Goal: Task Accomplishment & Management: Complete application form

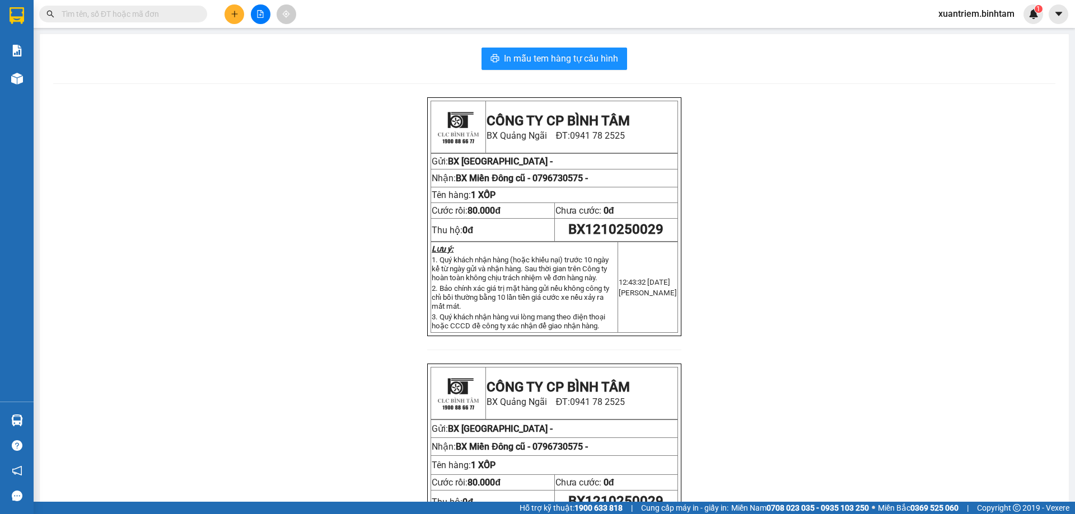
click at [229, 16] on button at bounding box center [234, 14] width 20 height 20
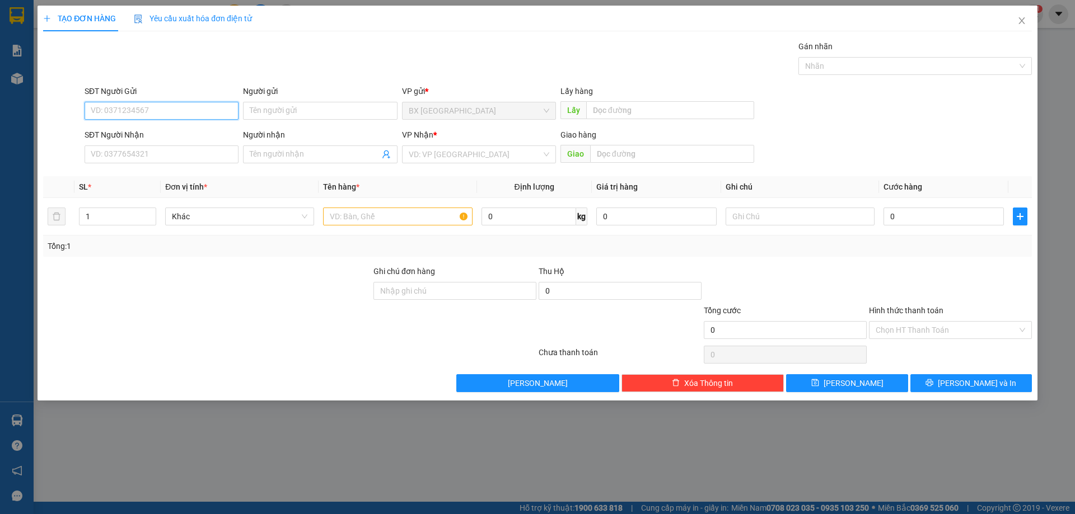
click at [144, 106] on input "SĐT Người Gửi" at bounding box center [162, 111] width 154 height 18
type input "0773744445"
click at [165, 127] on div "0773744445" at bounding box center [161, 133] width 140 height 12
type input "0332454249"
type input "70.000"
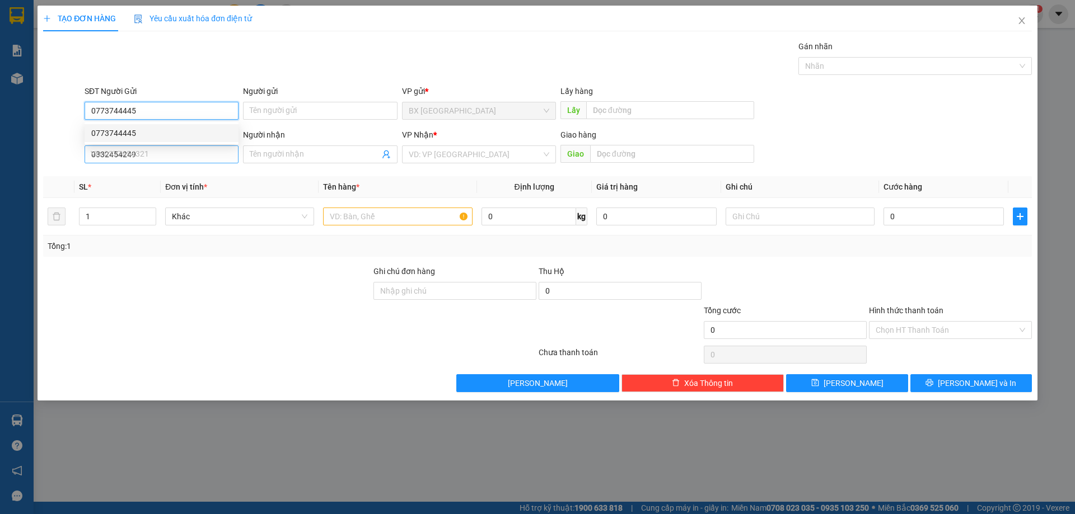
type input "70.000"
type input "0773744445"
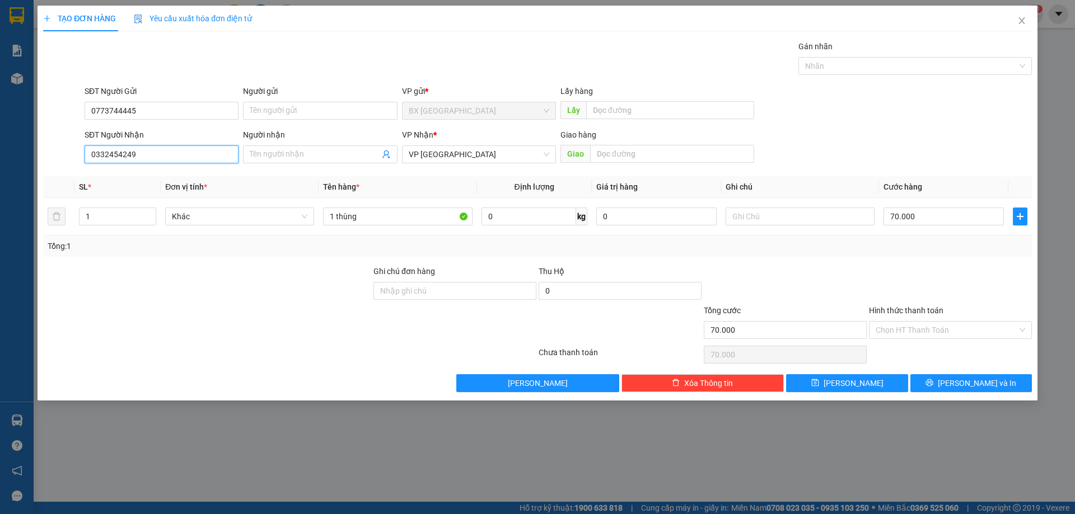
click at [165, 154] on input "0332454249" at bounding box center [162, 155] width 154 height 18
click at [155, 181] on div "0332454249" at bounding box center [161, 177] width 140 height 12
click at [117, 155] on input "0332454249" at bounding box center [162, 155] width 154 height 18
type input "0332604249"
click at [952, 213] on input "70.000" at bounding box center [943, 217] width 120 height 18
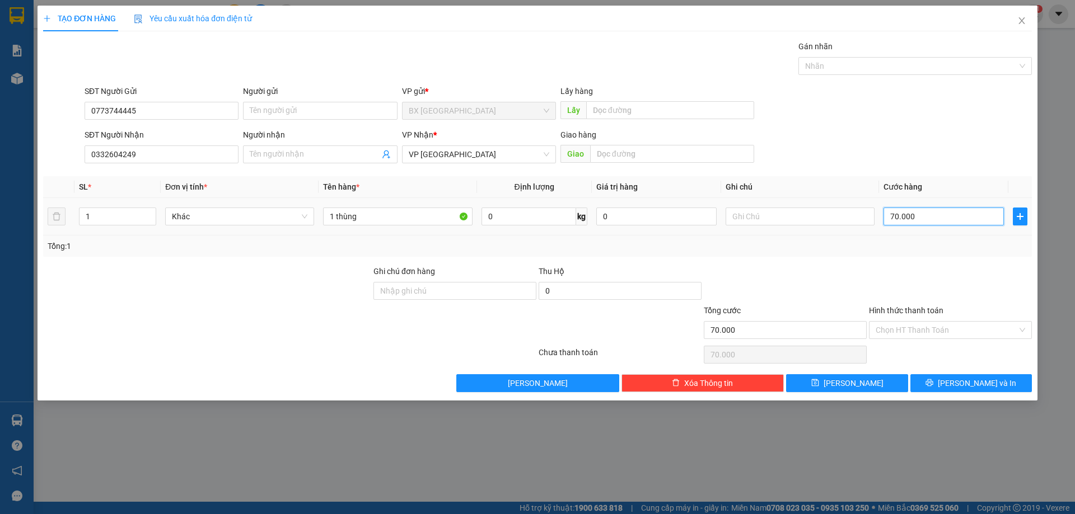
type input "8"
type input "80"
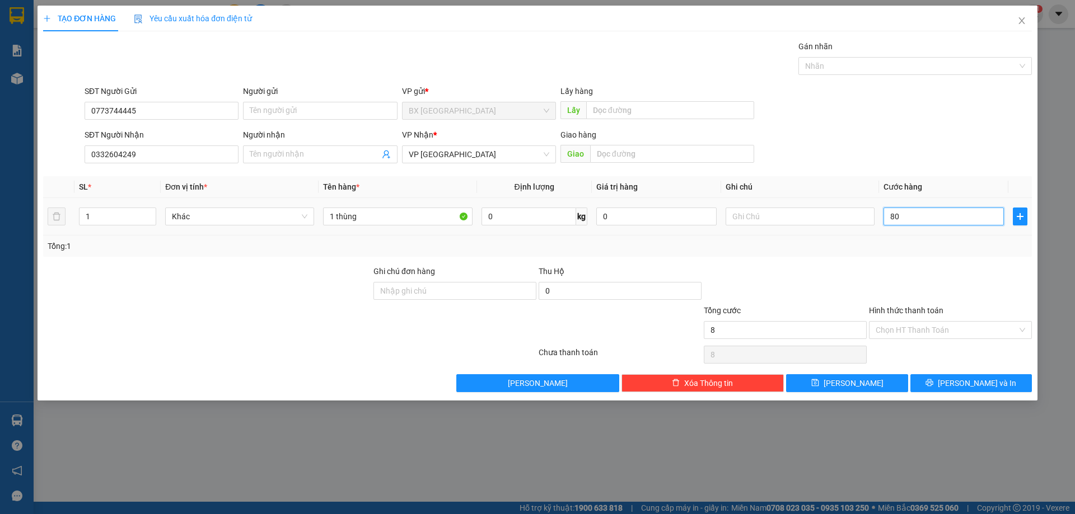
type input "80"
type input "800"
type input "8.000"
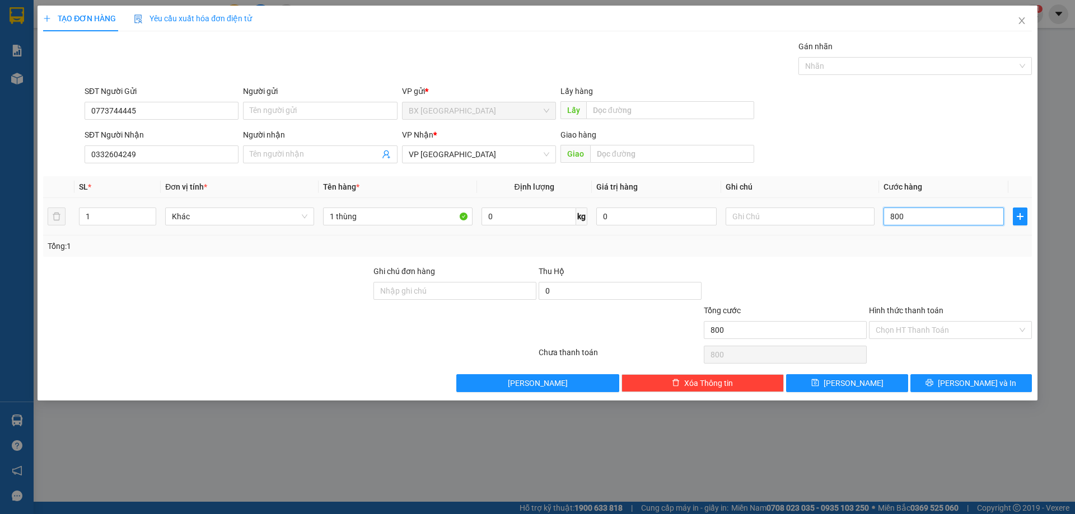
type input "8.000"
type input "80.000"
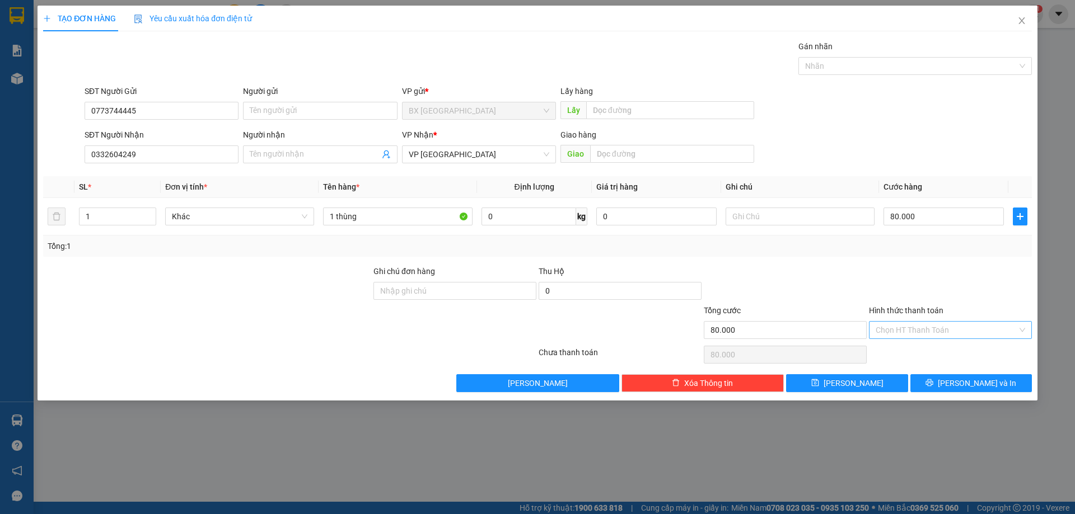
click at [944, 330] on input "Hình thức thanh toán" at bounding box center [946, 330] width 142 height 17
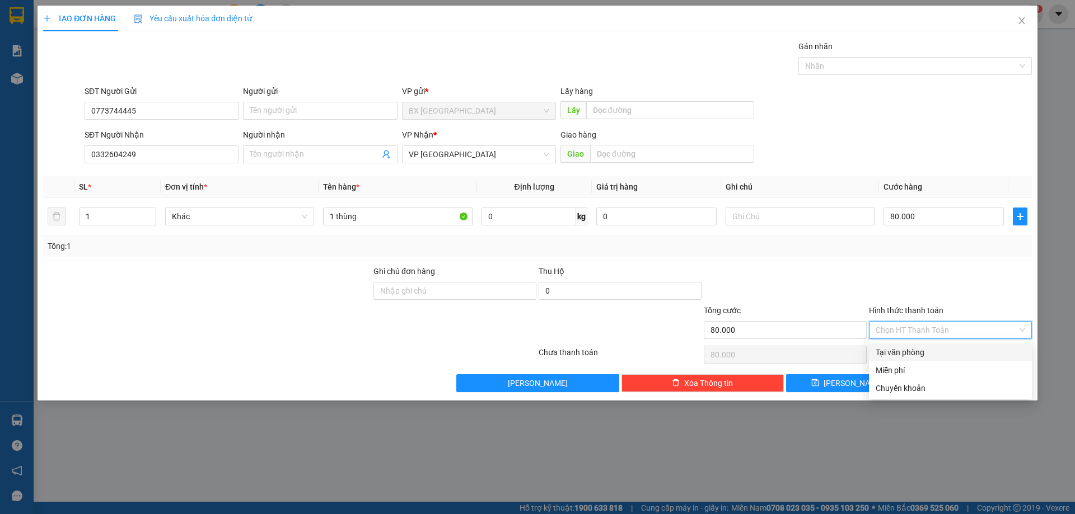
drag, startPoint x: 946, startPoint y: 349, endPoint x: 945, endPoint y: 358, distance: 9.0
click at [945, 351] on div "Tại văn phòng" at bounding box center [949, 352] width 149 height 12
type input "0"
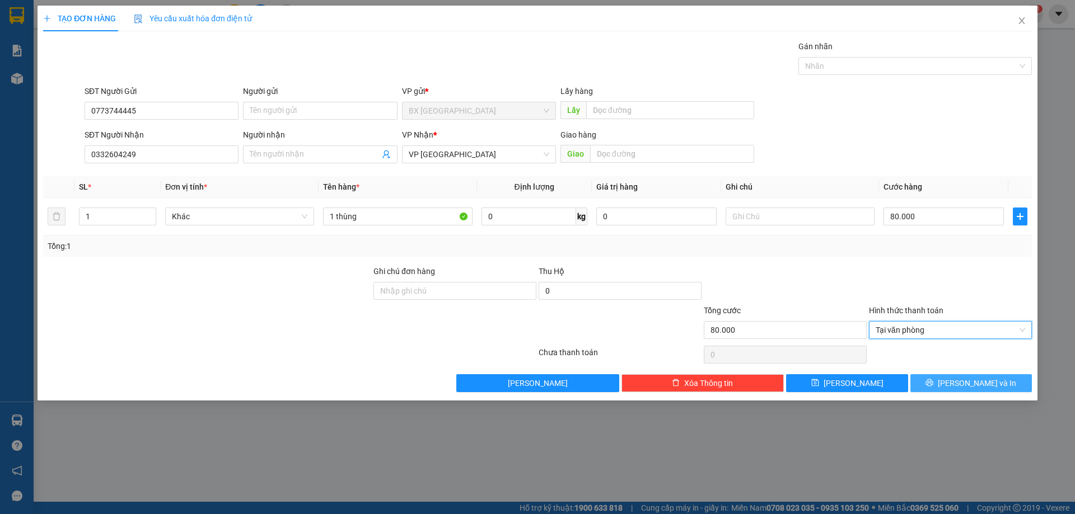
click at [933, 385] on icon "printer" at bounding box center [929, 383] width 8 height 8
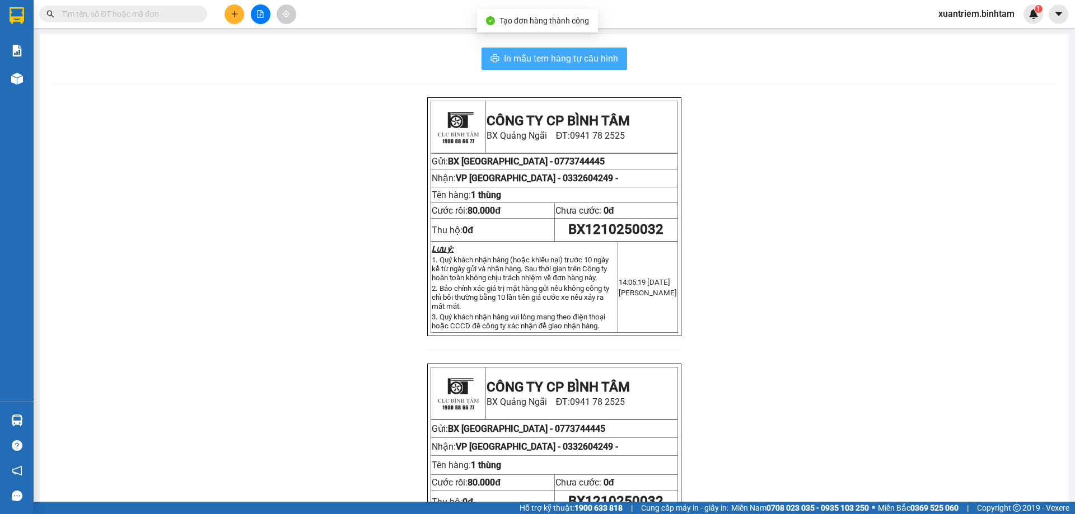
drag, startPoint x: 542, startPoint y: 69, endPoint x: 564, endPoint y: 65, distance: 22.3
click at [542, 69] on button "In mẫu tem hàng tự cấu hình" at bounding box center [554, 59] width 146 height 22
